Goal: Task Accomplishment & Management: Manage account settings

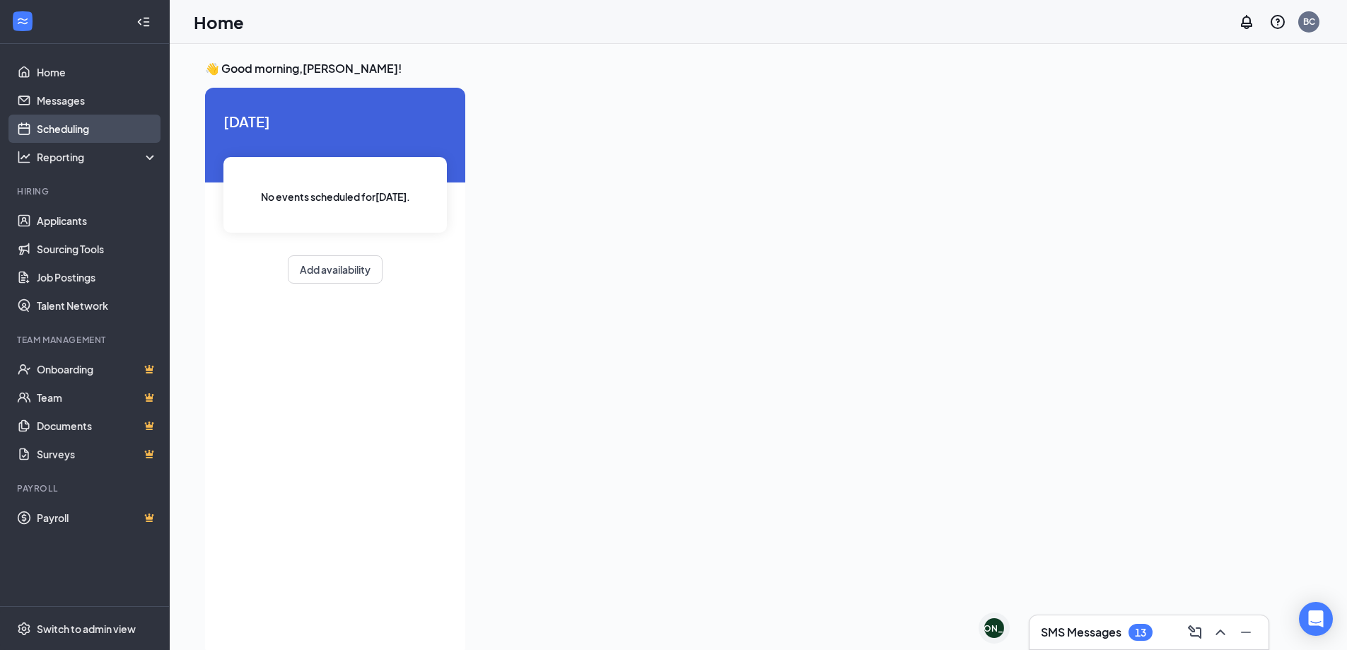
click at [90, 129] on link "Scheduling" at bounding box center [97, 129] width 121 height 28
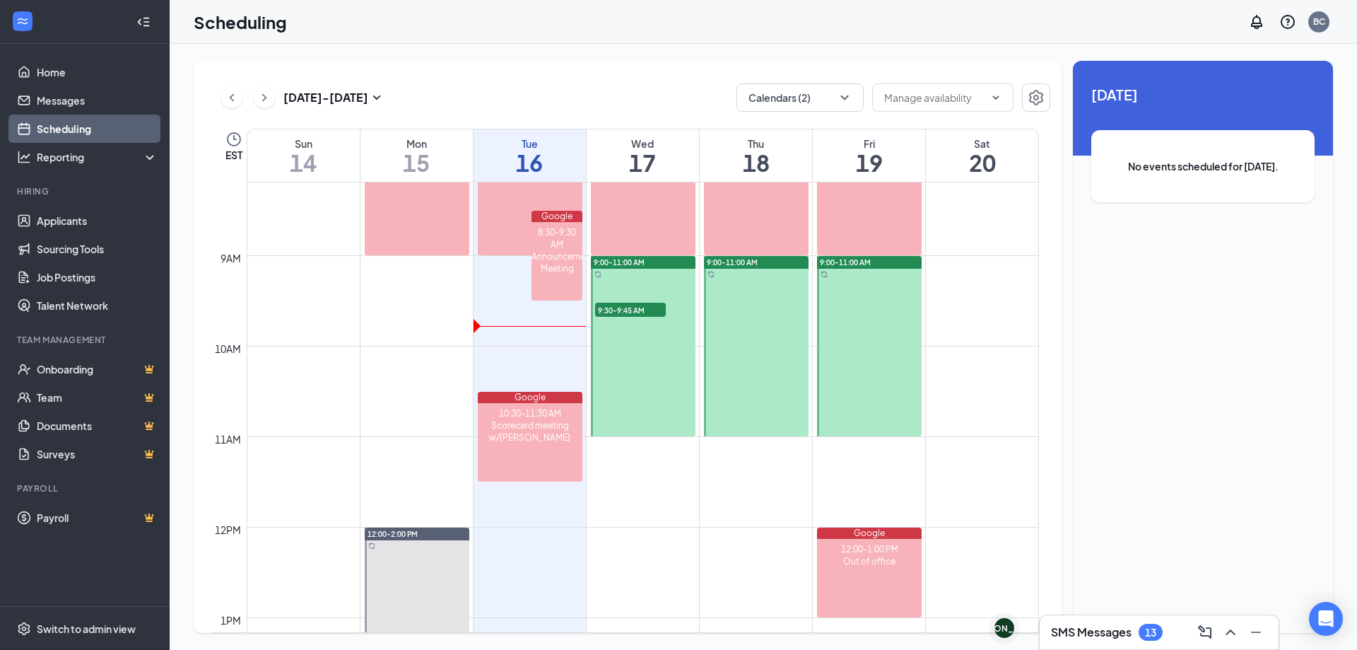
scroll to position [766, 0]
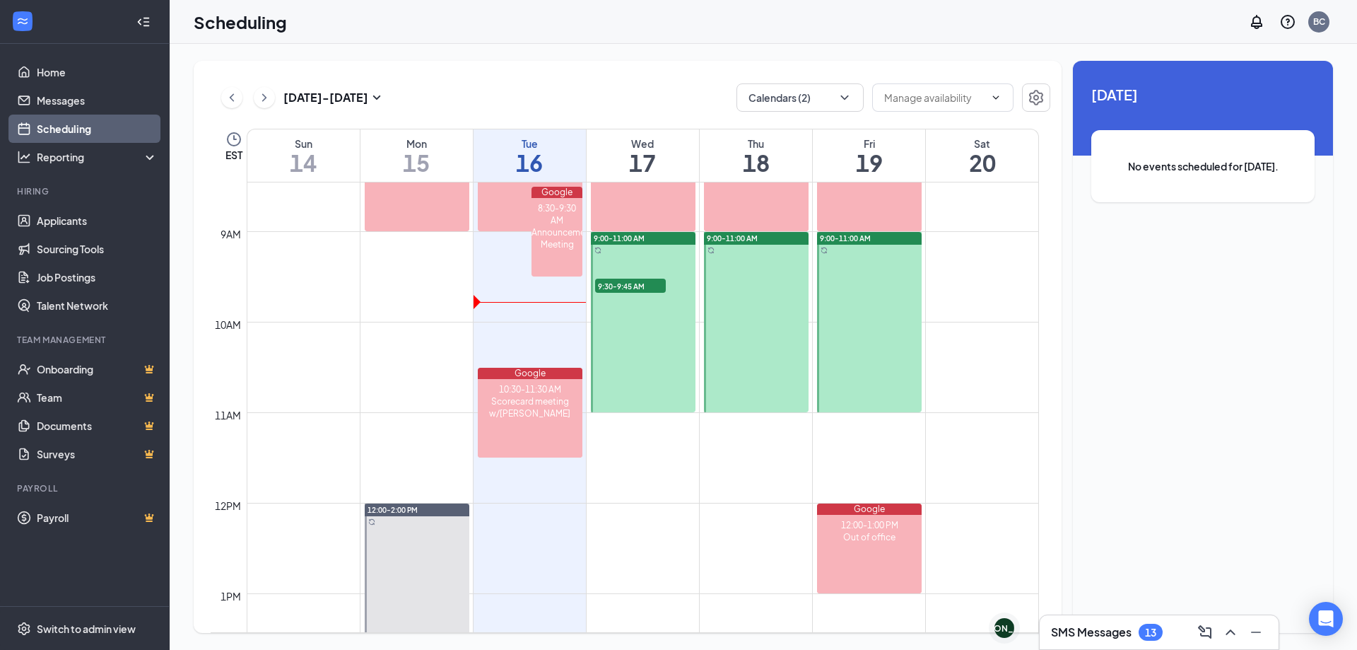
click at [628, 286] on span "9:30-9:45 AM" at bounding box center [630, 286] width 71 height 14
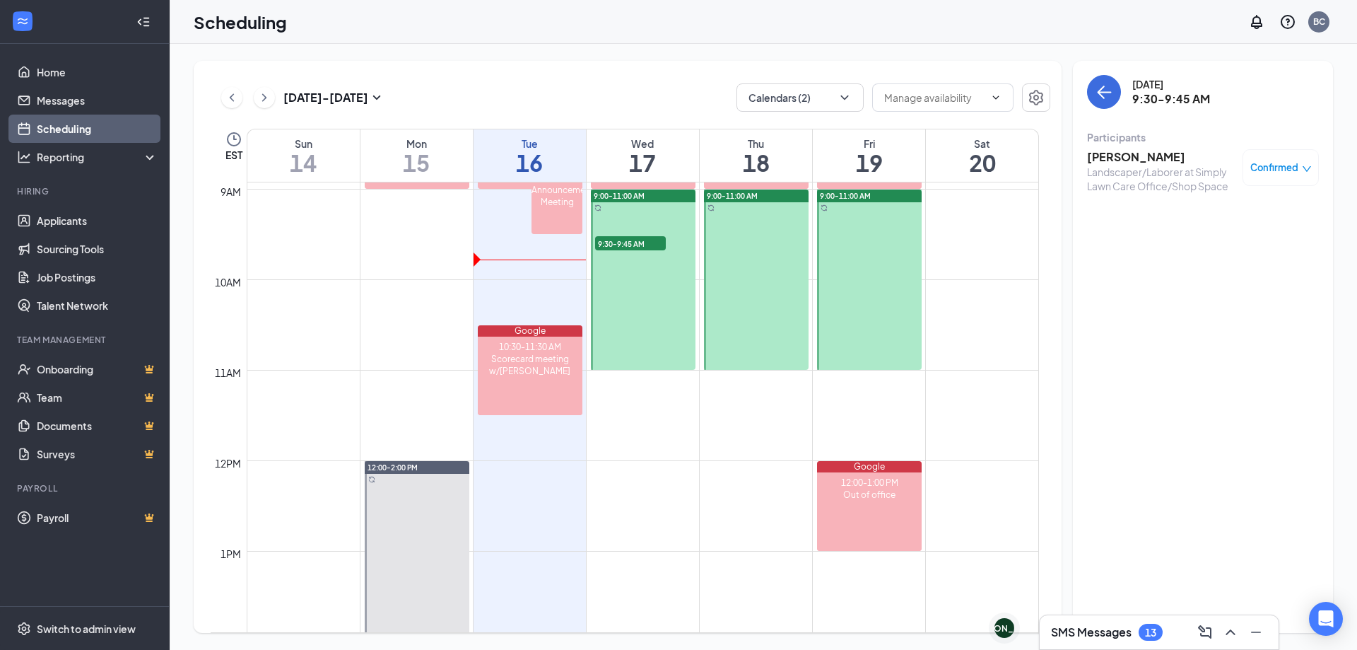
scroll to position [624, 0]
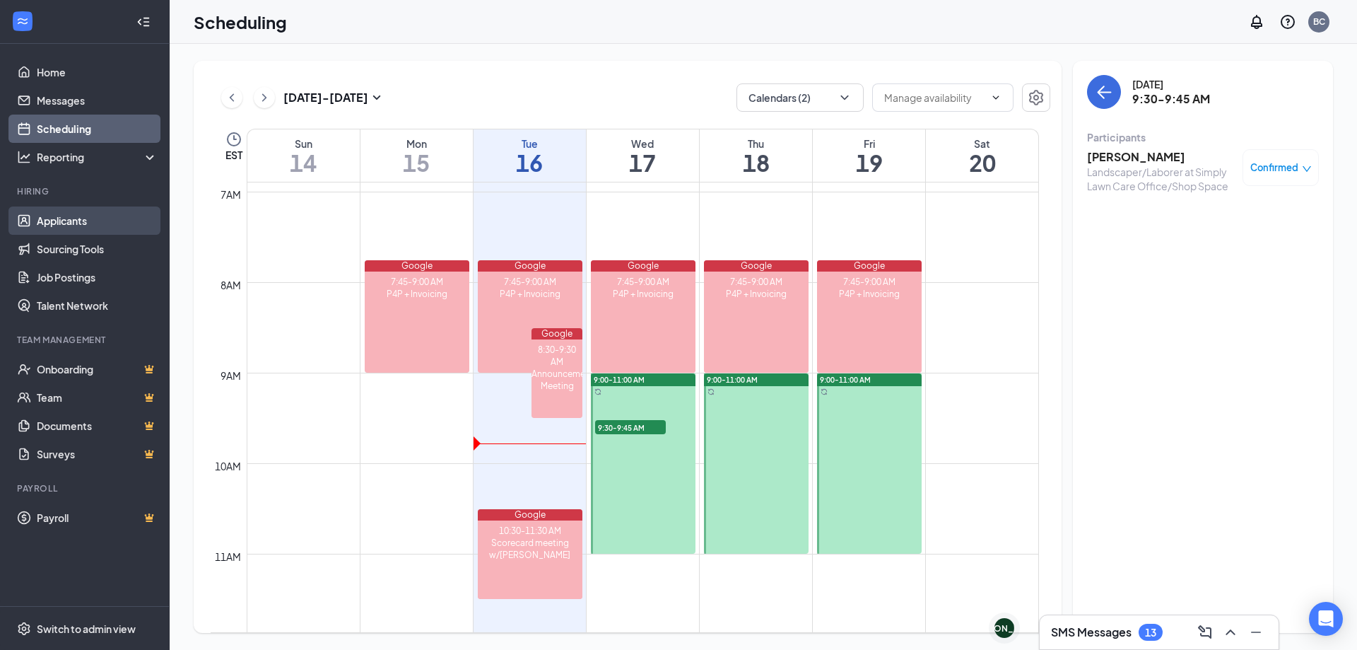
click at [76, 226] on link "Applicants" at bounding box center [97, 220] width 121 height 28
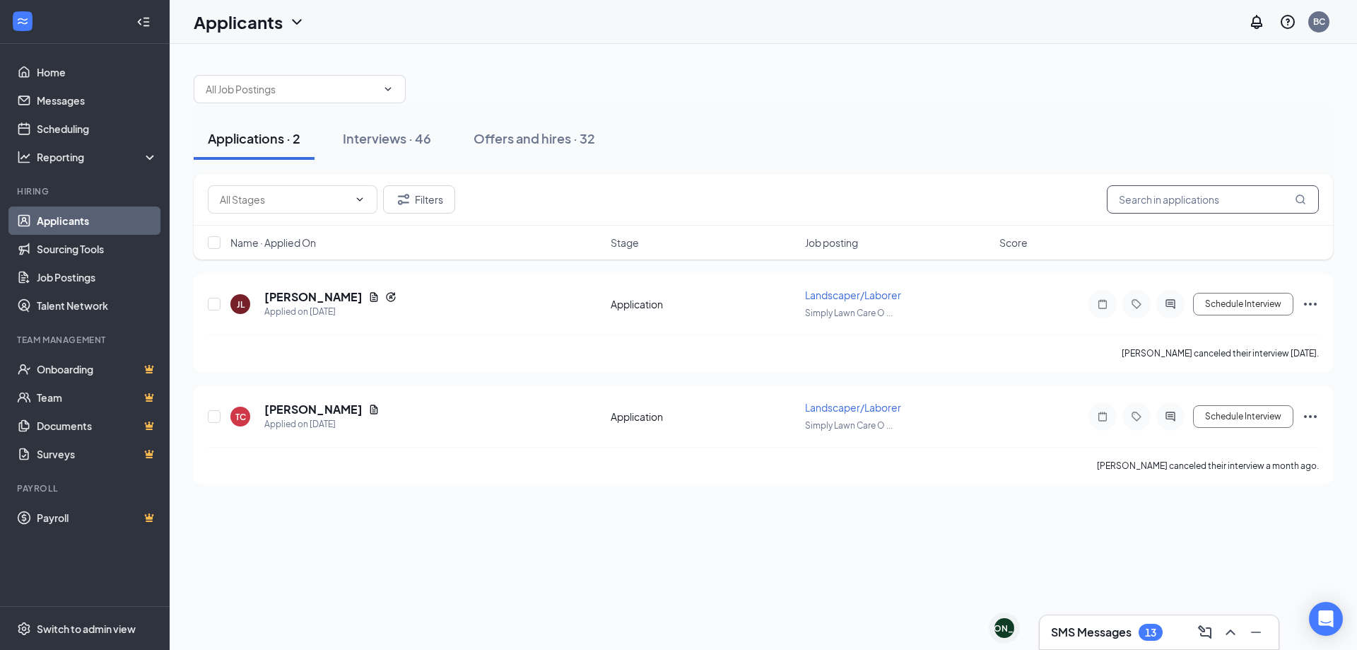
click at [1229, 197] on input "text" at bounding box center [1213, 199] width 212 height 28
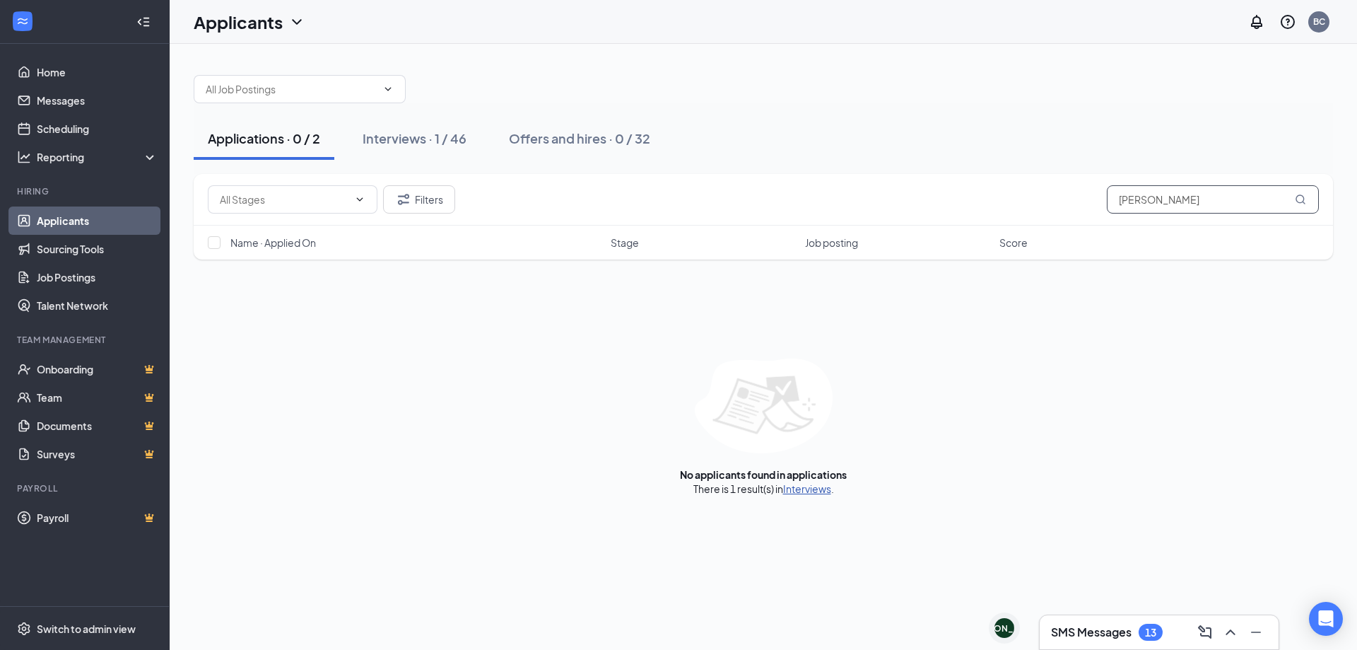
type input "[PERSON_NAME]"
click at [804, 493] on link "Interviews" at bounding box center [807, 488] width 48 height 13
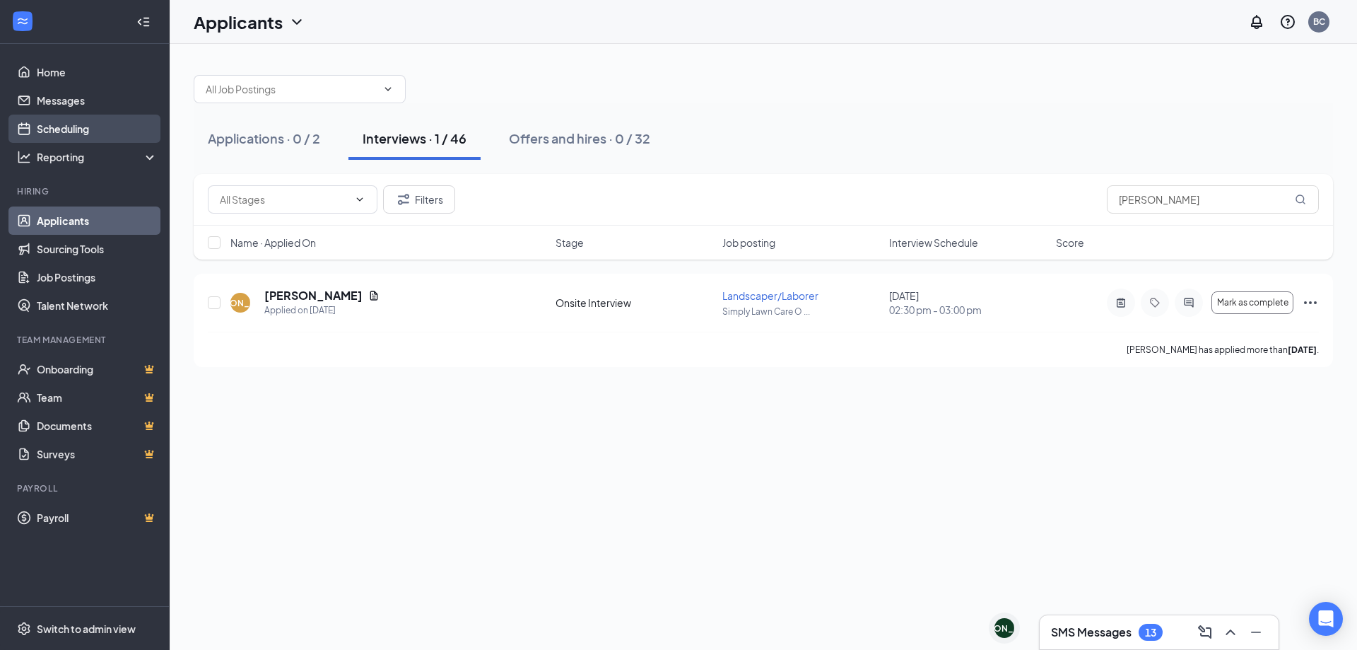
click at [90, 123] on link "Scheduling" at bounding box center [97, 129] width 121 height 28
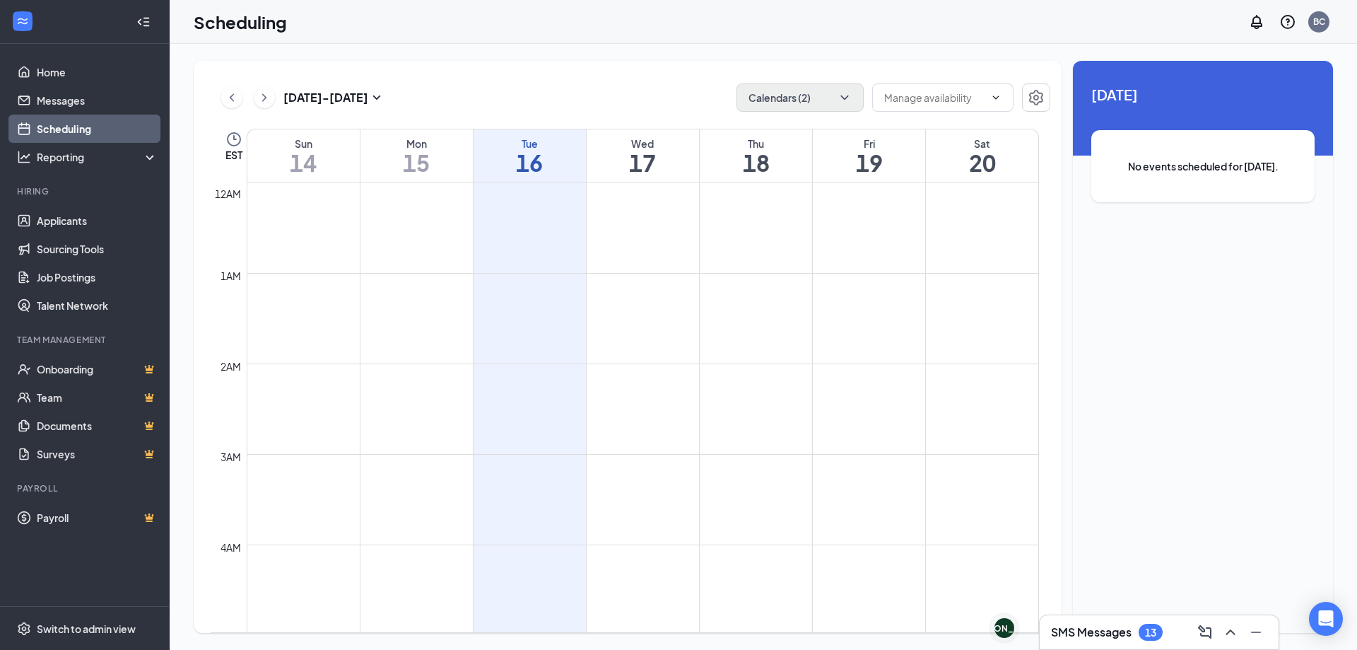
scroll to position [695, 0]
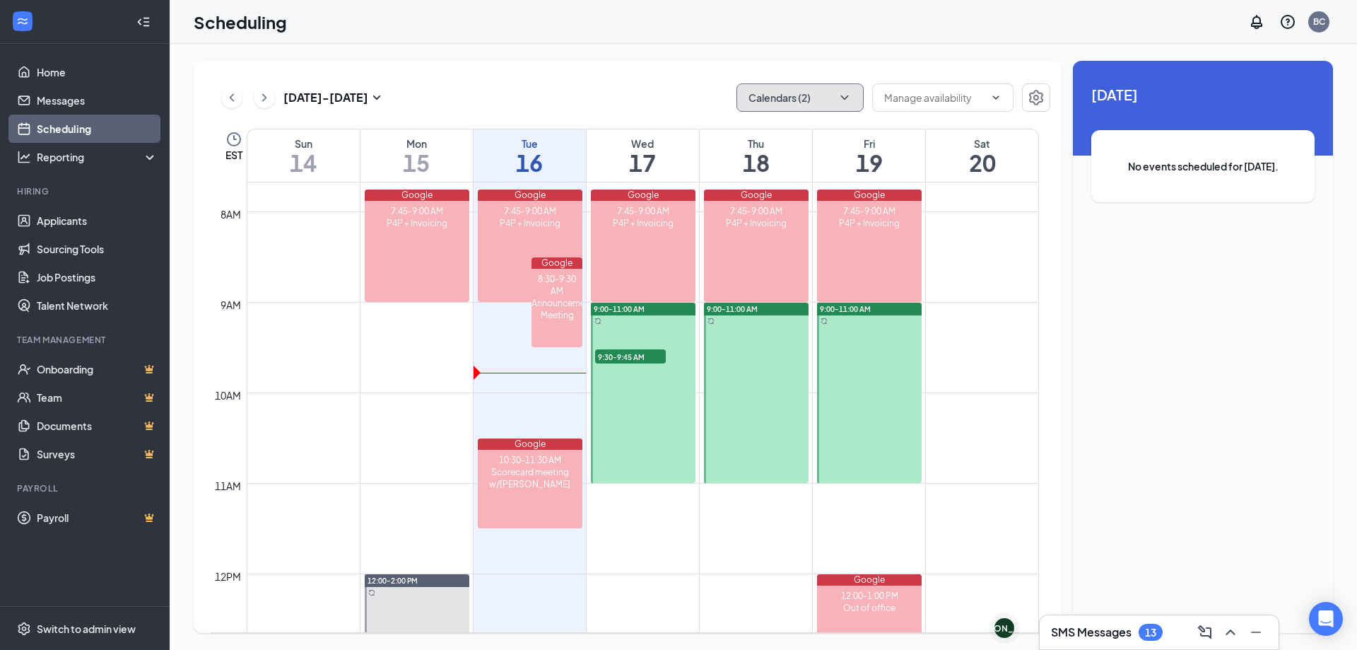
click at [807, 100] on button "Calendars (2)" at bounding box center [800, 97] width 127 height 28
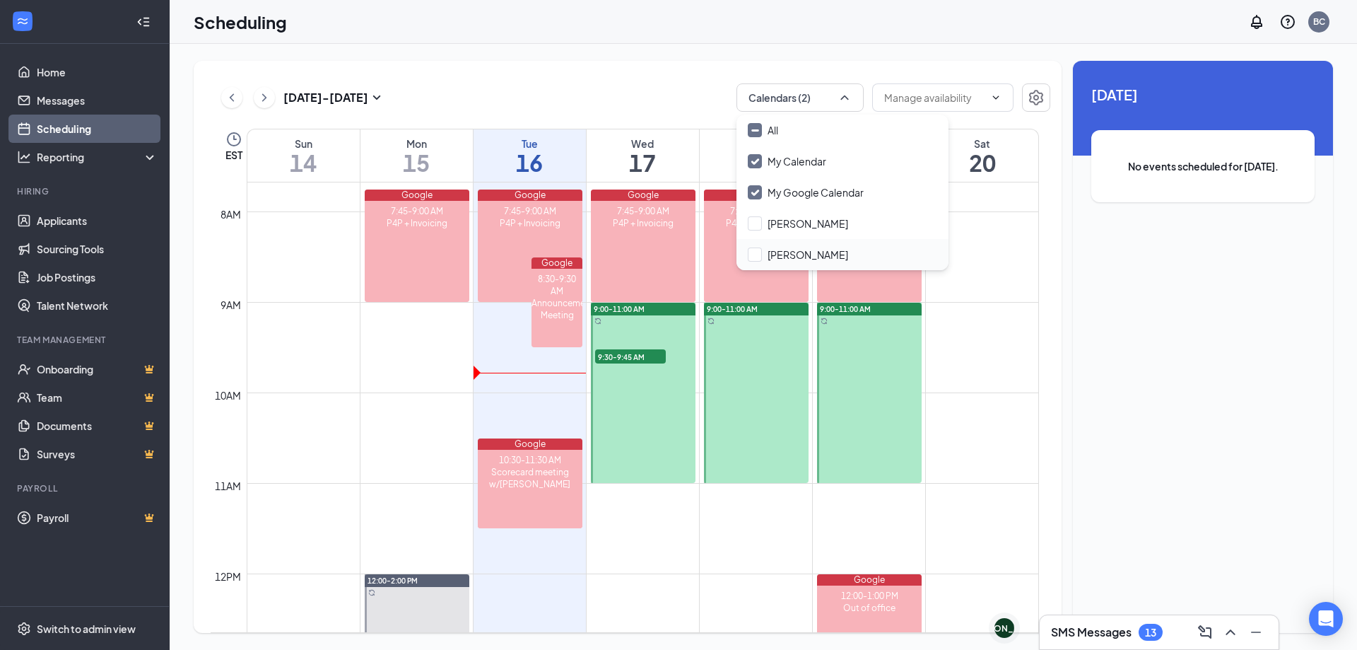
click at [758, 245] on div "[PERSON_NAME]" at bounding box center [843, 254] width 212 height 31
checkbox input "true"
click at [762, 216] on div "[PERSON_NAME]" at bounding box center [843, 223] width 212 height 31
checkbox input "true"
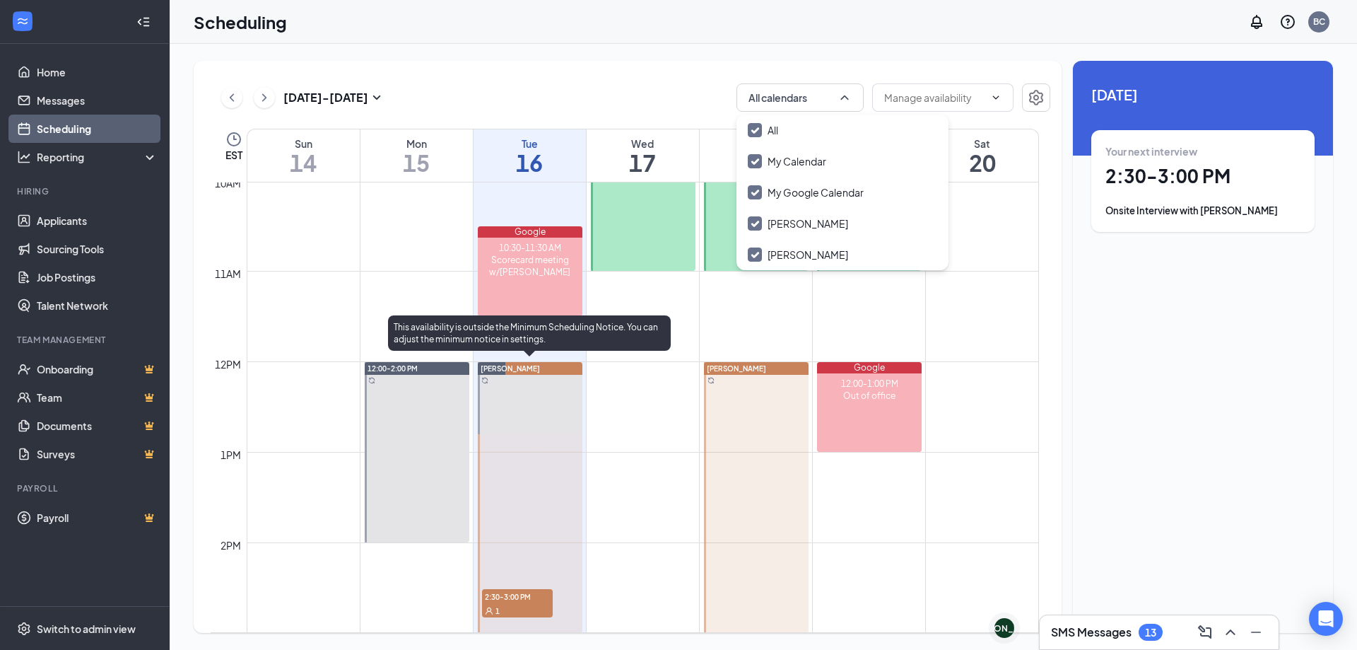
scroll to position [1119, 0]
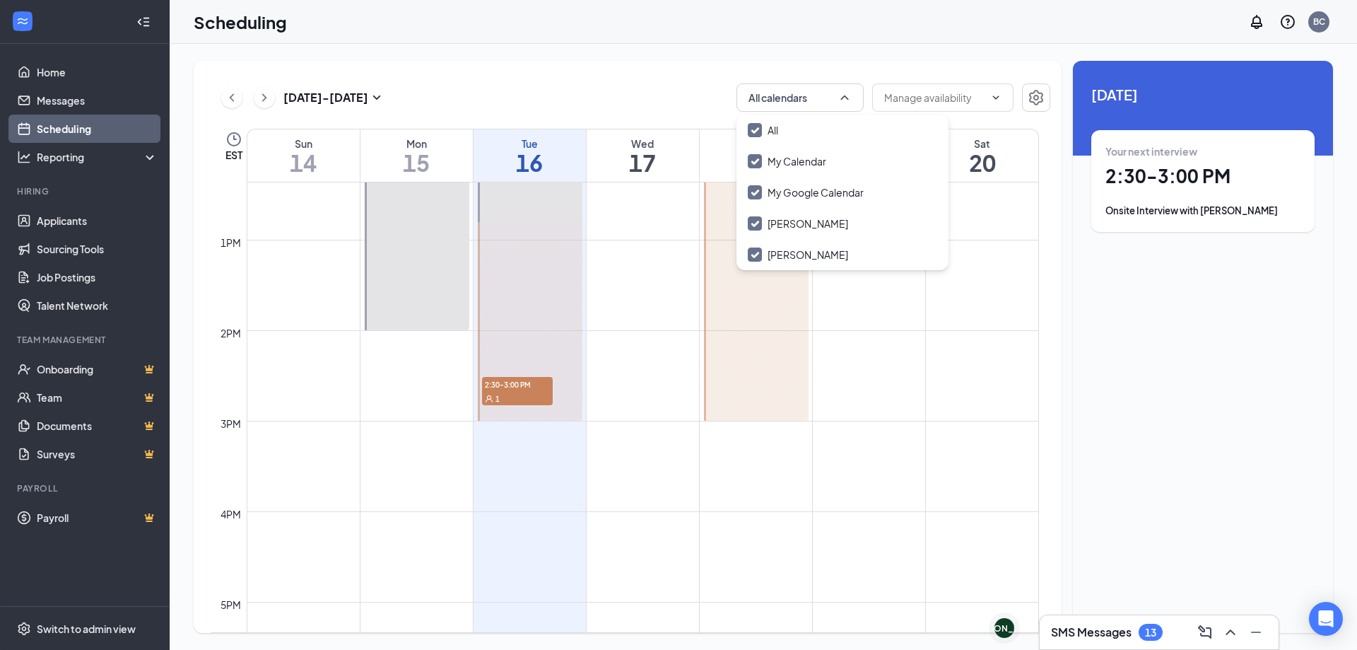
click at [527, 399] on div "1" at bounding box center [517, 398] width 71 height 14
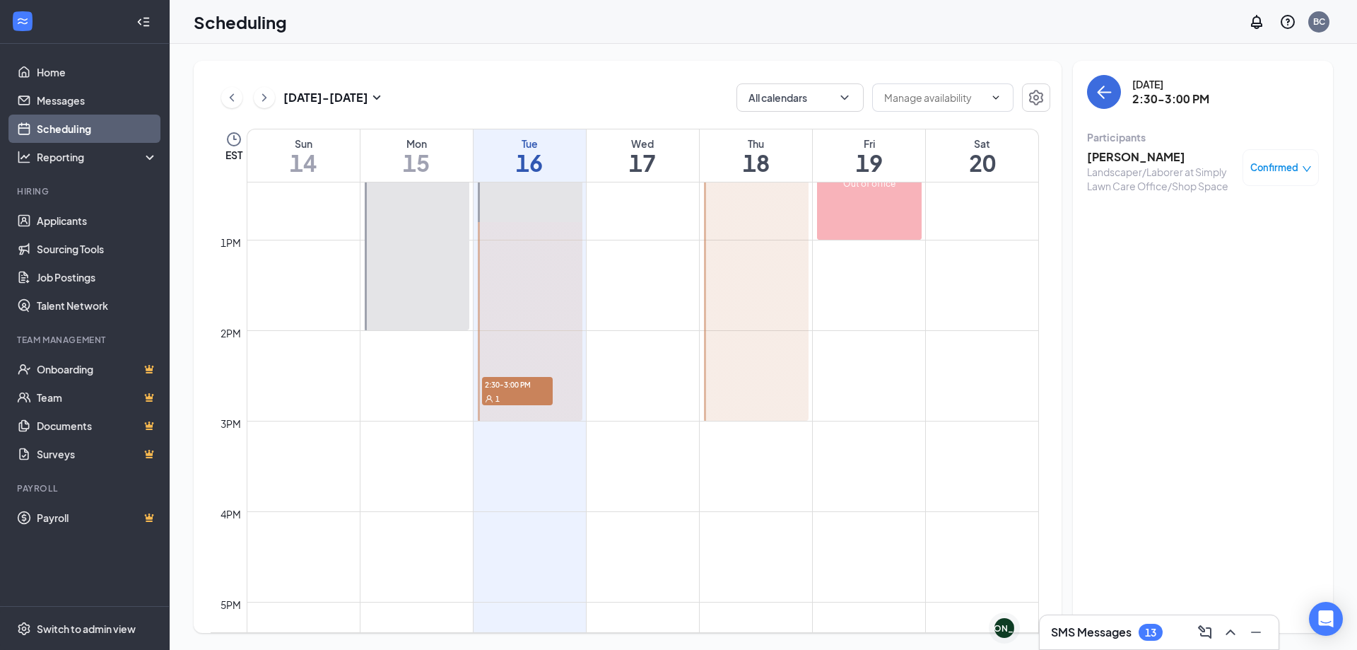
scroll to position [907, 0]
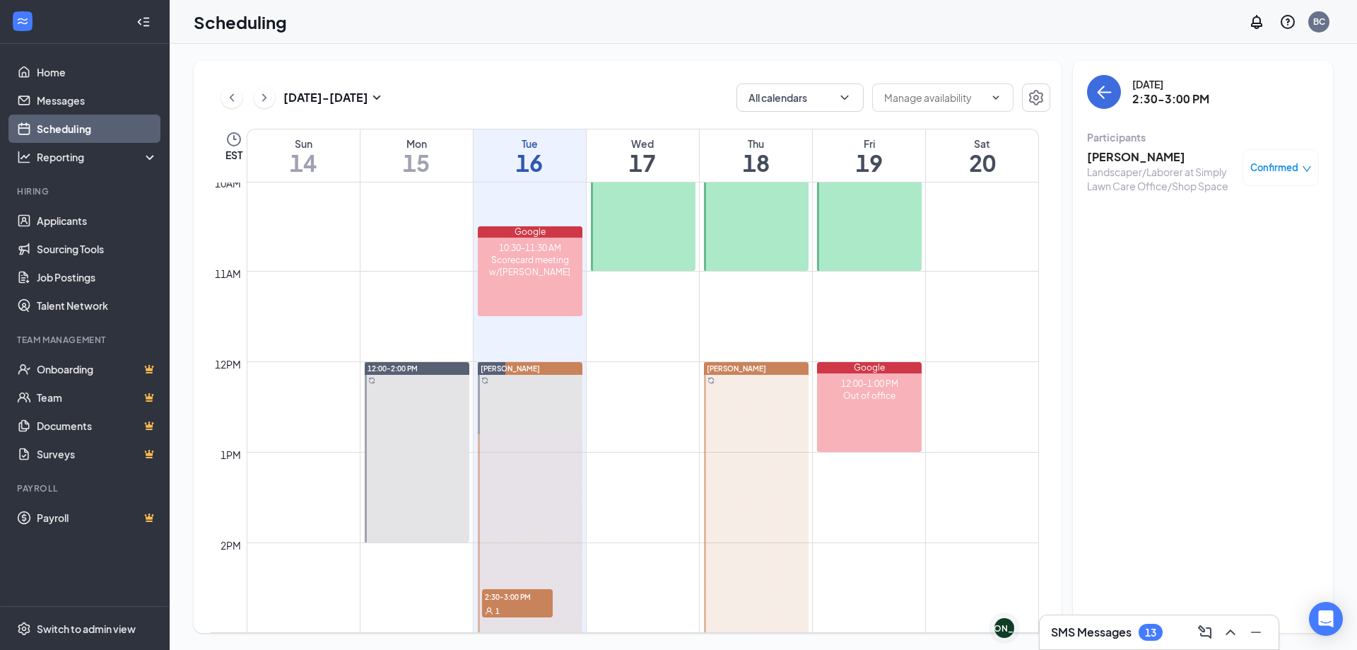
click at [1280, 177] on div "Confirmed" at bounding box center [1281, 167] width 76 height 37
click at [1271, 163] on span "Confirmed" at bounding box center [1275, 167] width 48 height 14
click at [1266, 204] on span "Request Reschedule" at bounding box center [1248, 208] width 97 height 16
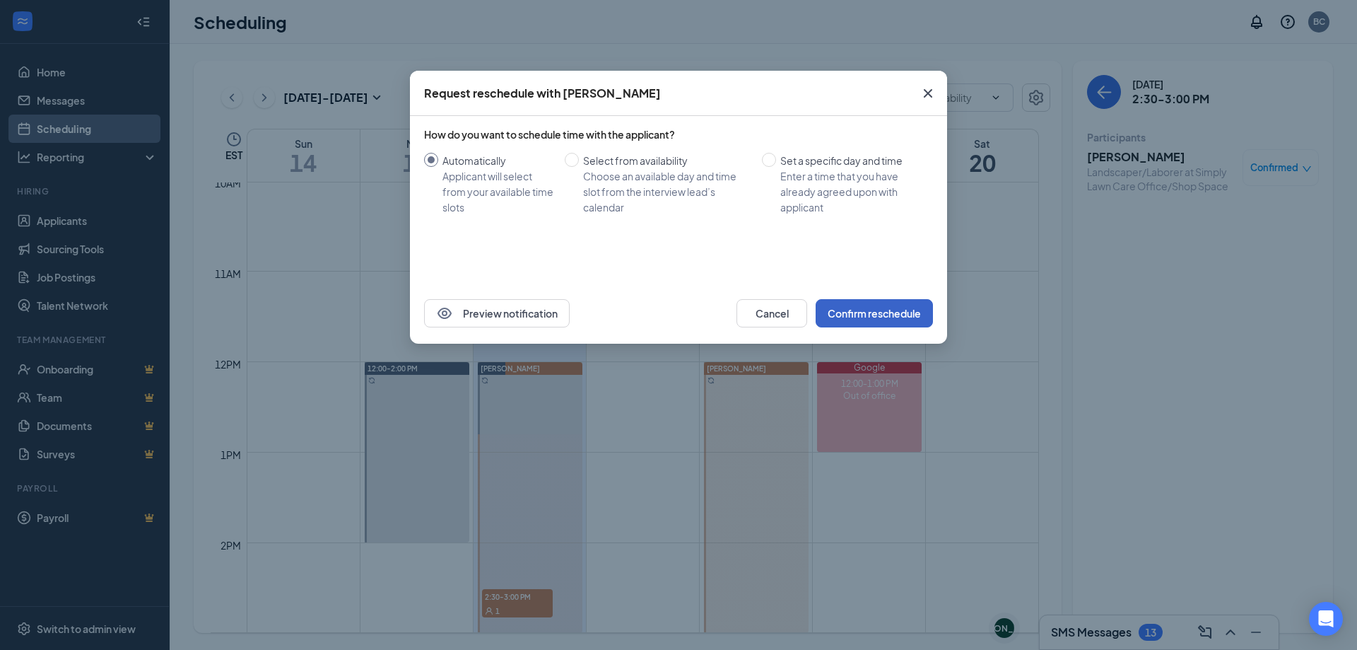
click at [861, 312] on button "Confirm reschedule" at bounding box center [874, 313] width 117 height 28
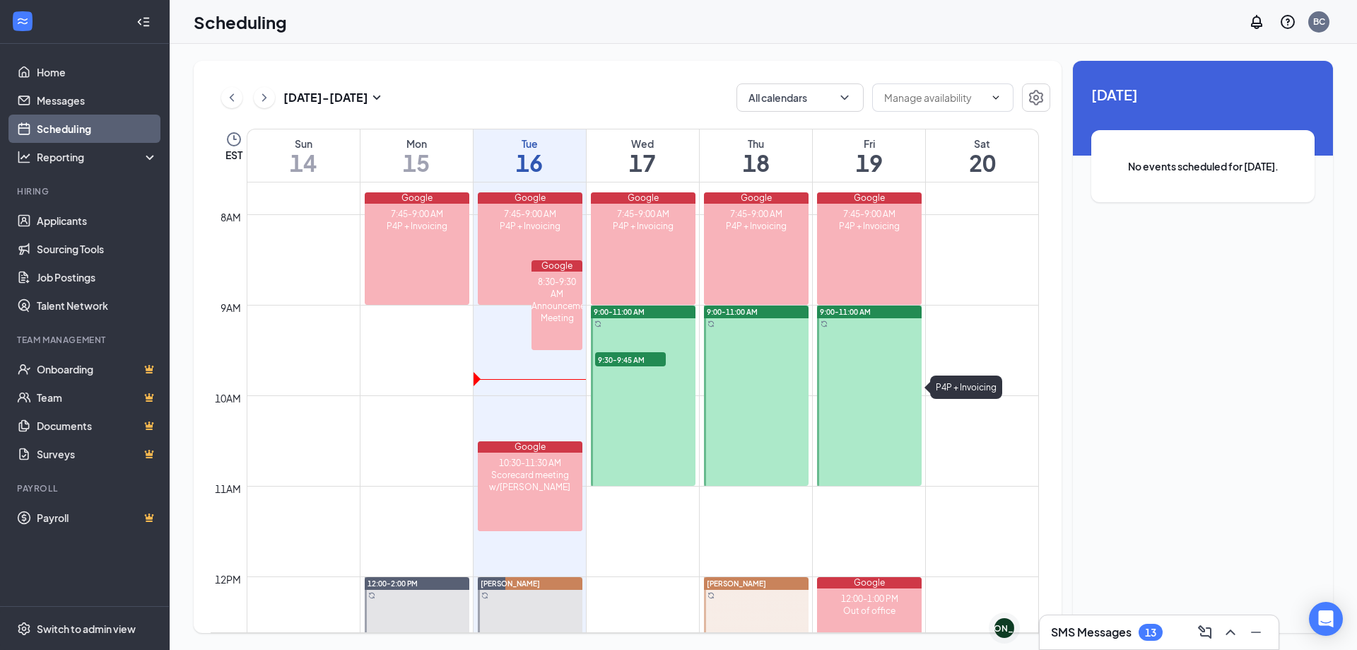
scroll to position [554, 0]
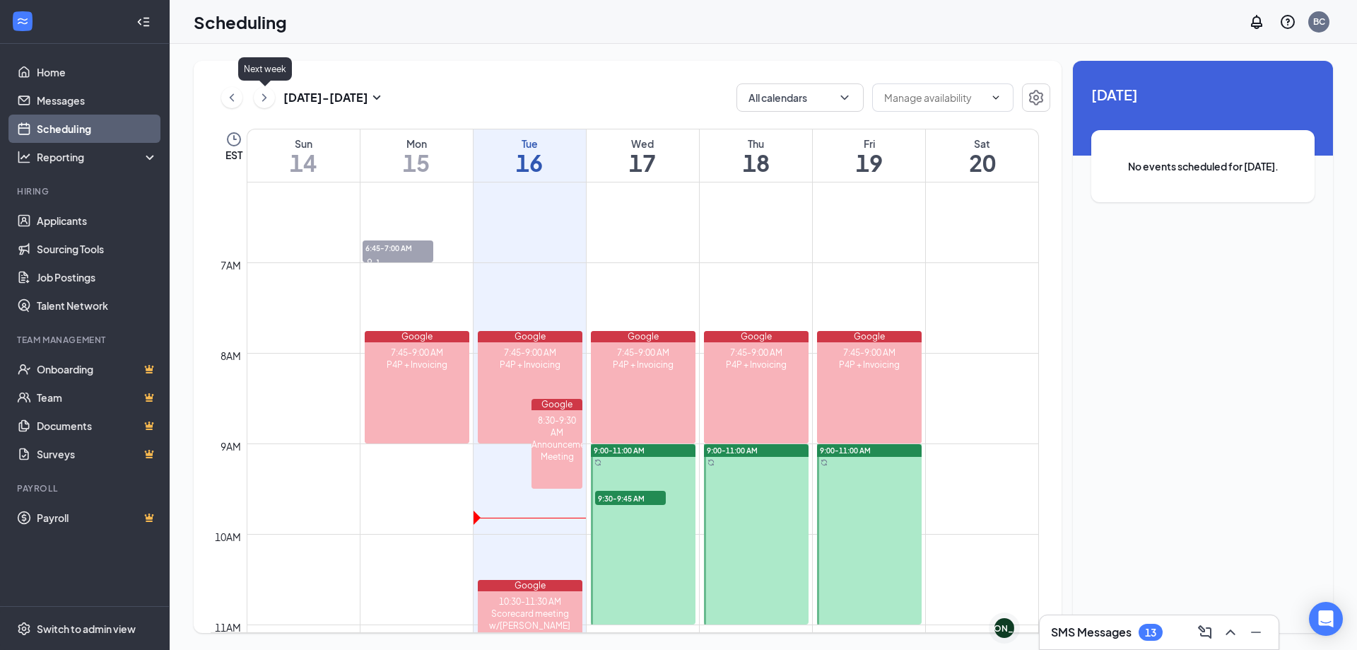
drag, startPoint x: 269, startPoint y: 101, endPoint x: 281, endPoint y: 100, distance: 12.0
click at [269, 101] on icon "ChevronRight" at bounding box center [264, 97] width 14 height 17
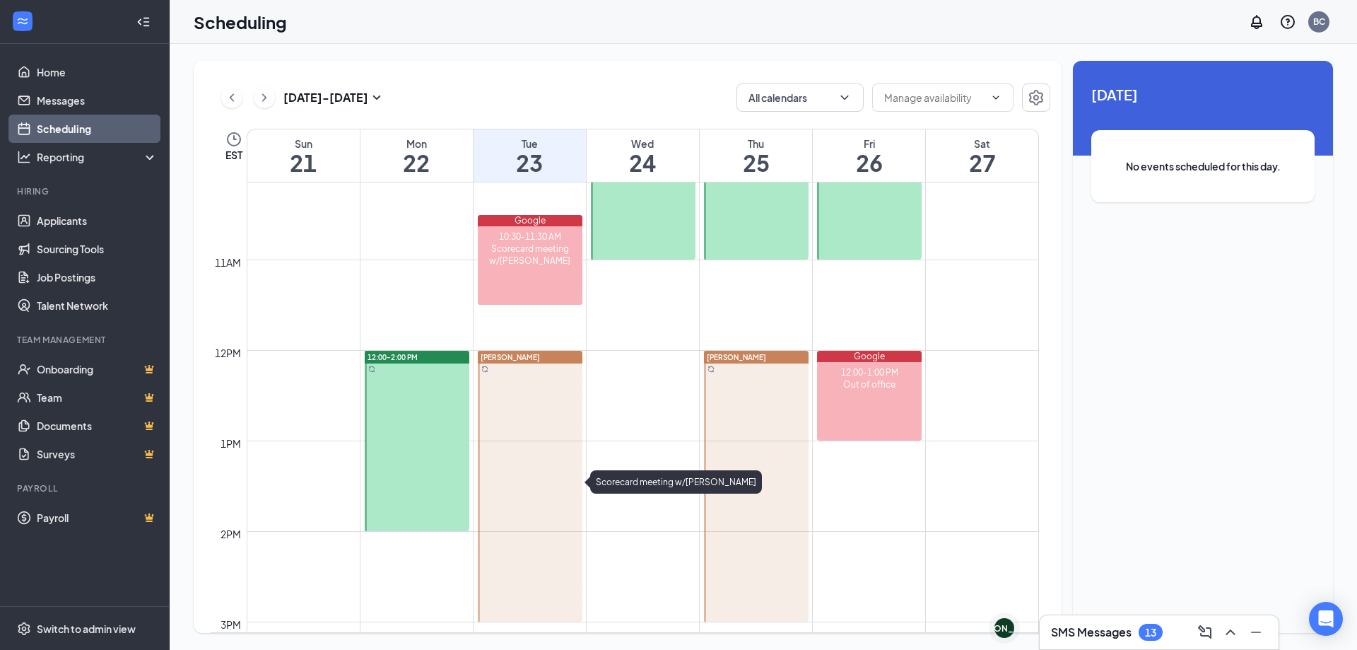
scroll to position [695, 0]
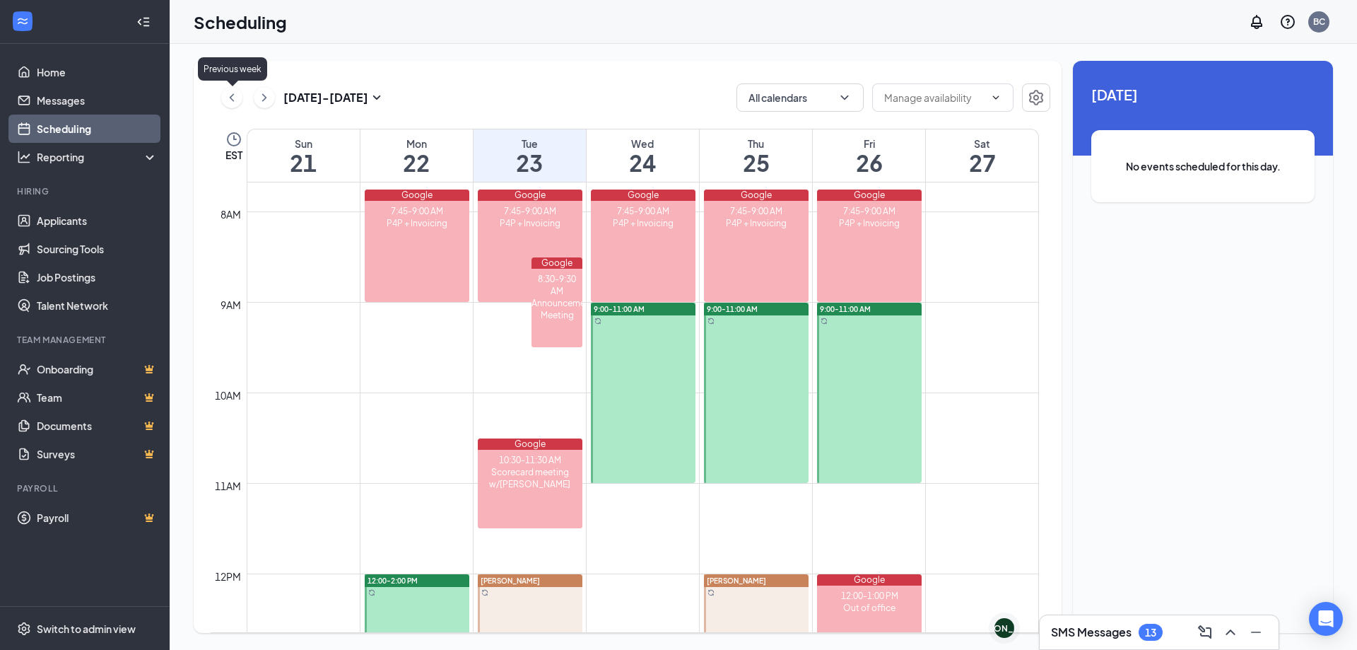
click at [233, 100] on icon "ChevronLeft" at bounding box center [232, 97] width 14 height 17
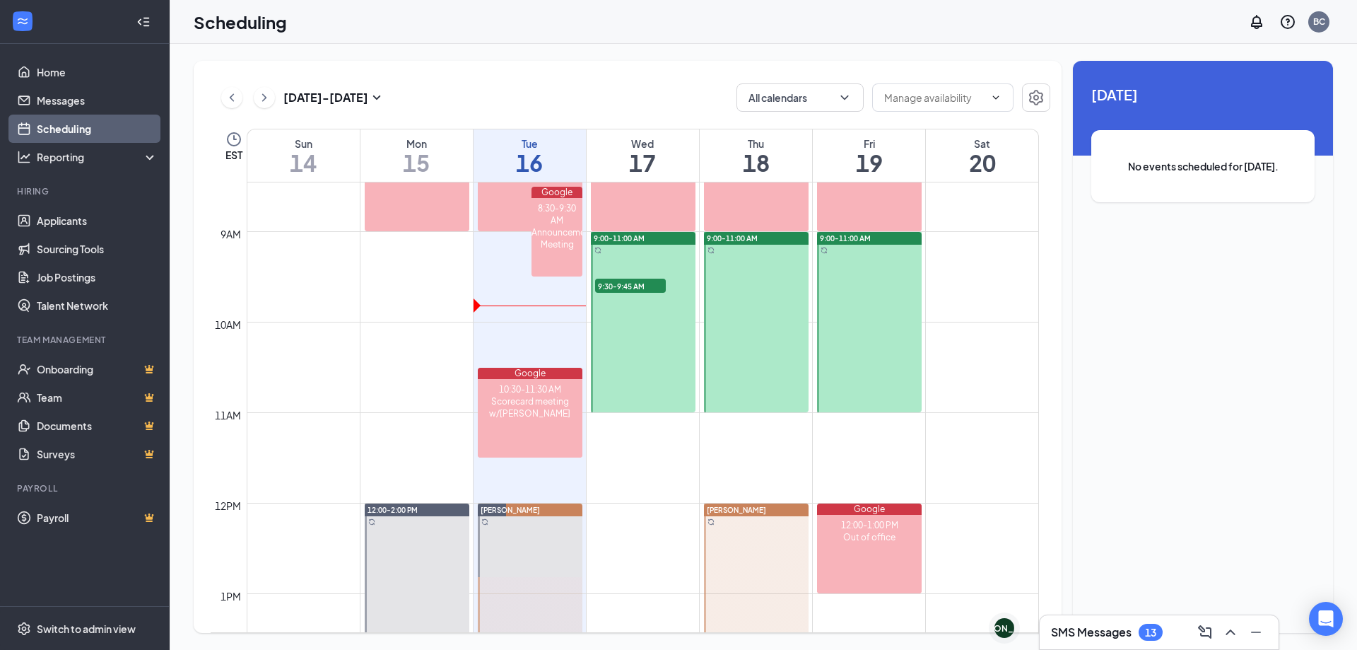
scroll to position [907, 0]
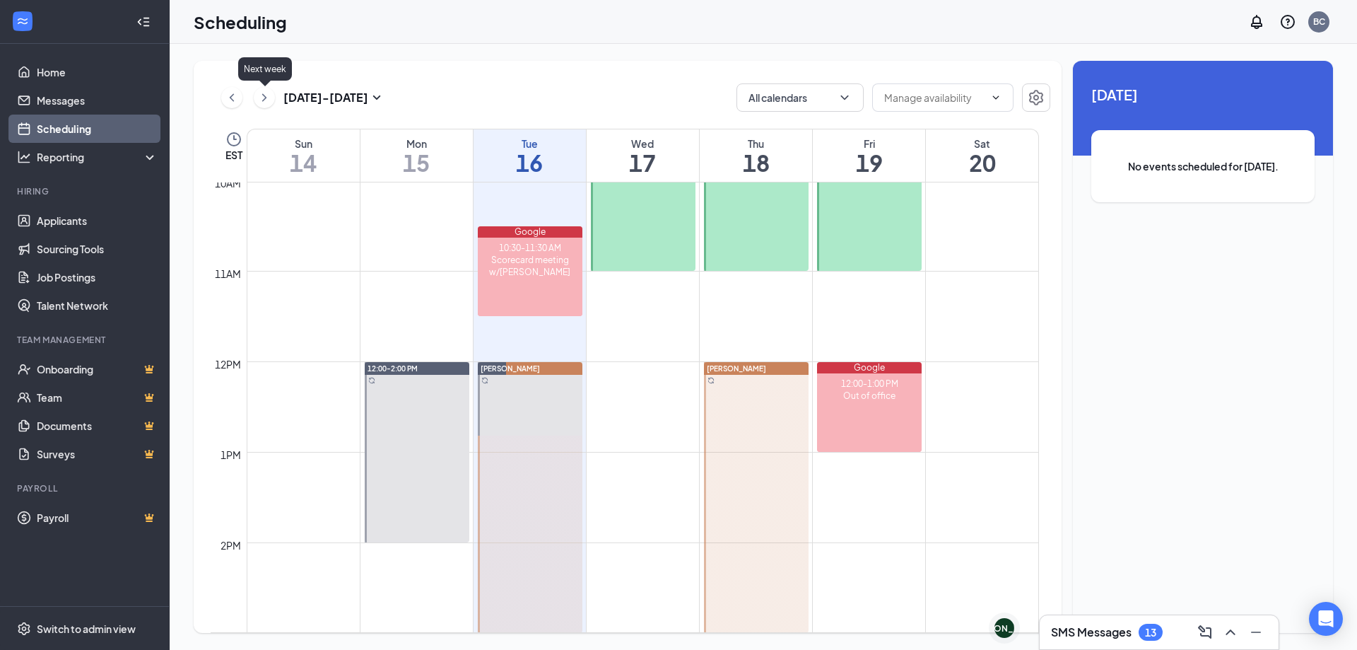
click at [262, 91] on icon "ChevronRight" at bounding box center [264, 97] width 14 height 17
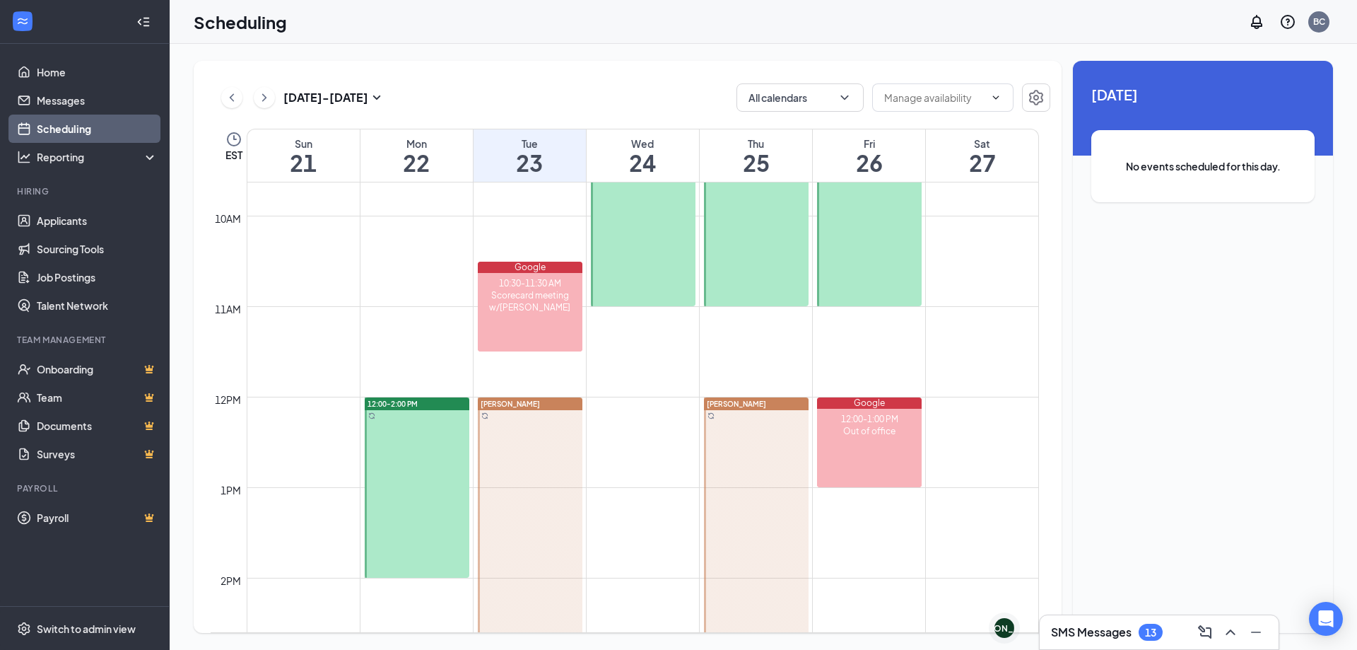
scroll to position [766, 0]
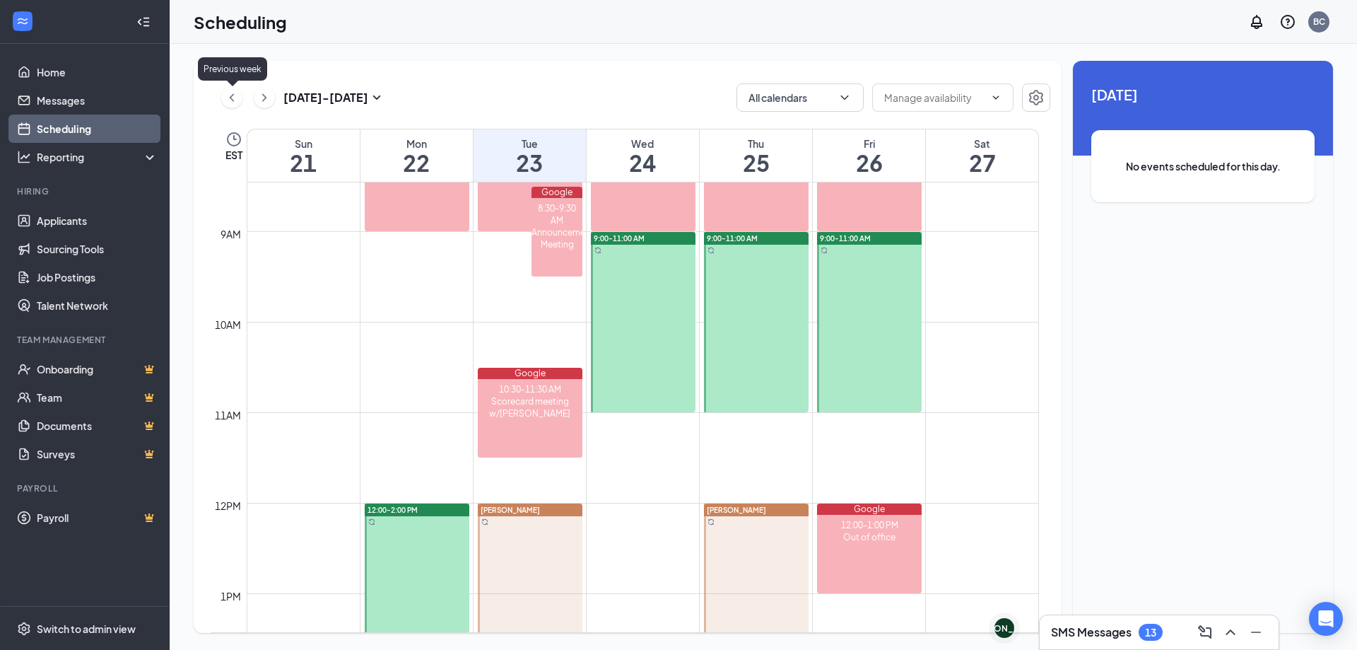
click at [238, 103] on icon "ChevronLeft" at bounding box center [232, 97] width 14 height 17
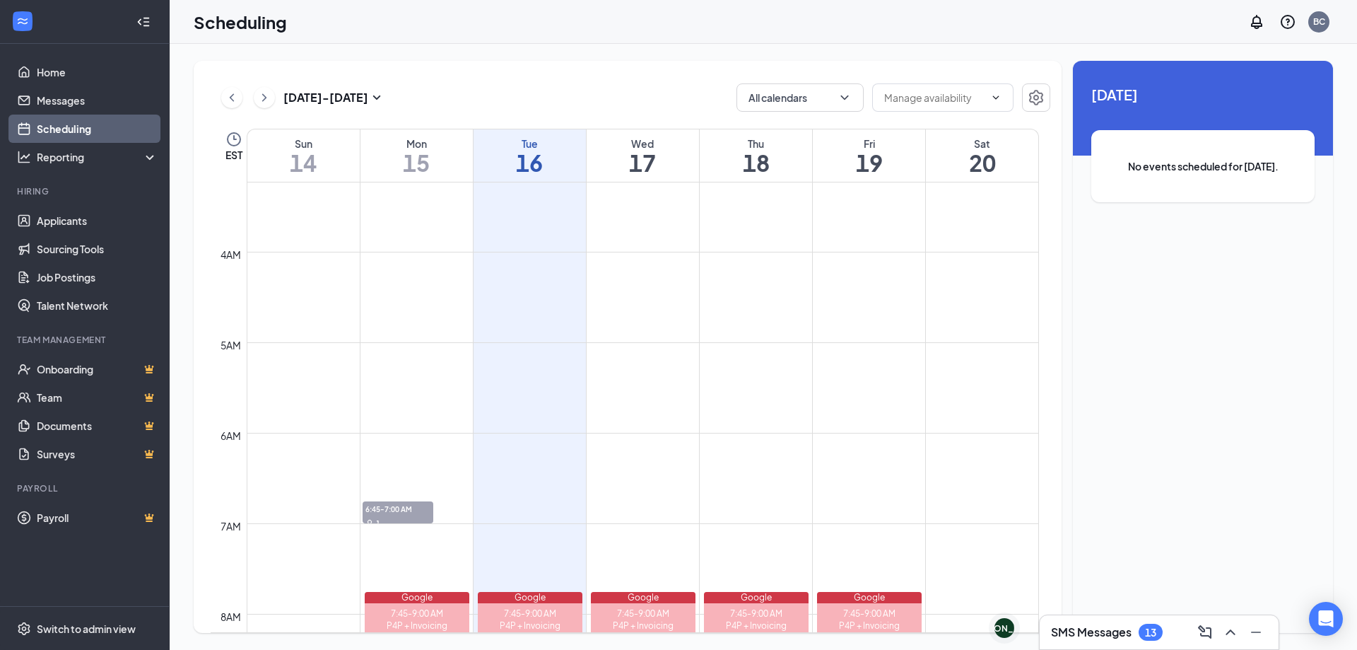
scroll to position [200, 0]
